Goal: Task Accomplishment & Management: Use online tool/utility

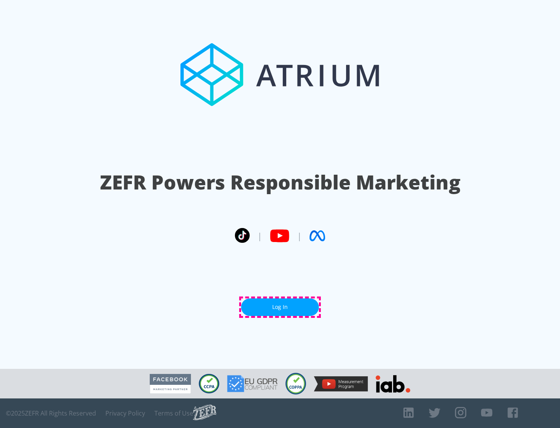
click at [280, 307] on link "Log In" at bounding box center [280, 306] width 78 height 17
